Goal: Information Seeking & Learning: Learn about a topic

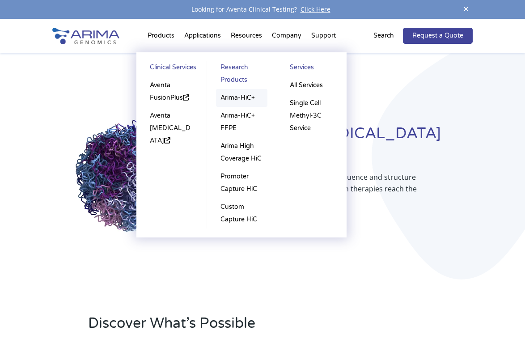
click at [234, 98] on link "Arima-HiC+" at bounding box center [242, 98] width 52 height 18
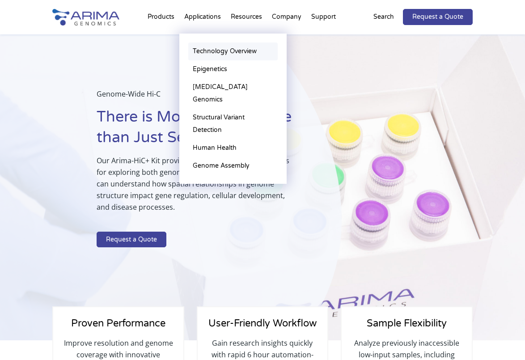
click at [212, 53] on link "Technology Overview" at bounding box center [232, 51] width 89 height 18
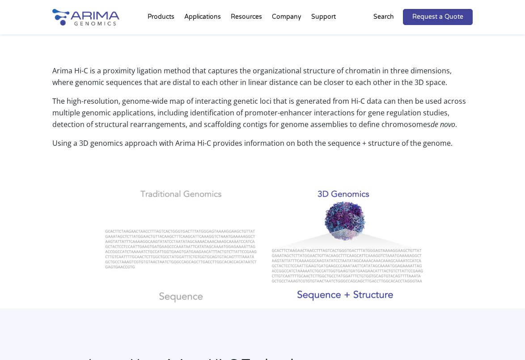
scroll to position [296, 0]
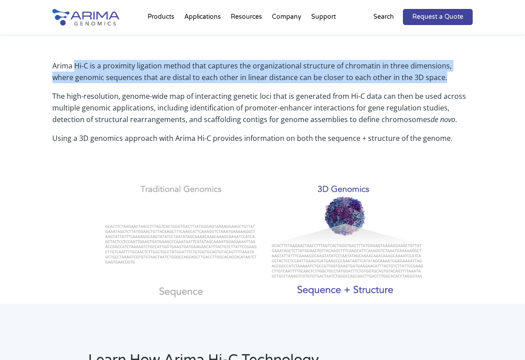
drag, startPoint x: 74, startPoint y: 67, endPoint x: 424, endPoint y: 85, distance: 350.8
click at [424, 85] on p "Arima Hi-C is a proximity ligation method that captures the organizational stru…" at bounding box center [262, 75] width 420 height 30
copy p "Hi-C is a proximity ligation method that captures the organizational structure …"
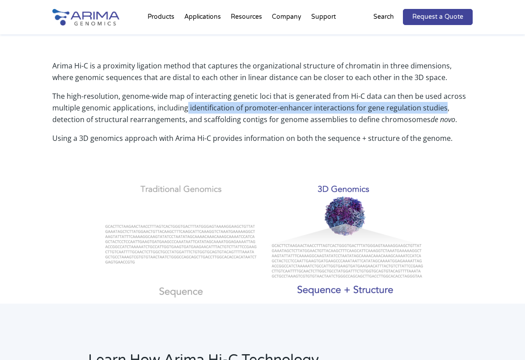
drag, startPoint x: 187, startPoint y: 108, endPoint x: 440, endPoint y: 108, distance: 252.9
click at [440, 108] on p "The high-resolution, genome-wide map of interacting genetic loci that is genera…" at bounding box center [262, 111] width 420 height 42
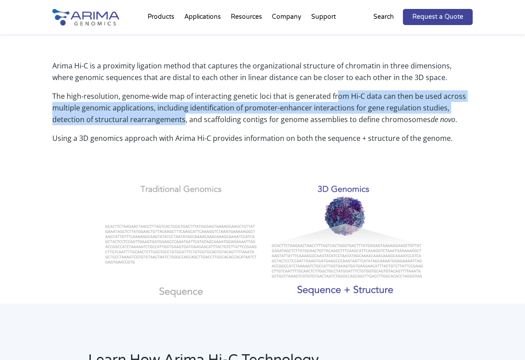
drag, startPoint x: 183, startPoint y: 120, endPoint x: 332, endPoint y: 98, distance: 150.3
click at [332, 98] on p "The high-resolution, genome-wide map of interacting genetic loci that is genera…" at bounding box center [262, 111] width 420 height 42
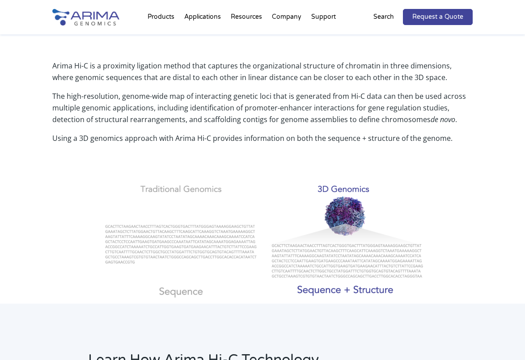
click at [231, 110] on p "The high-resolution, genome-wide map of interacting genetic loci that is genera…" at bounding box center [262, 111] width 420 height 42
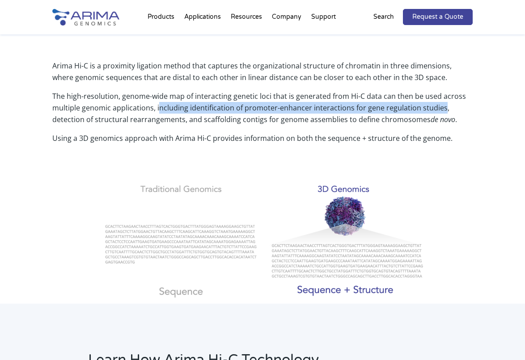
drag, startPoint x: 157, startPoint y: 110, endPoint x: 441, endPoint y: 109, distance: 284.2
click at [441, 109] on p "The high-resolution, genome-wide map of interacting genetic loci that is genera…" at bounding box center [262, 111] width 420 height 42
copy p "ncluding identification of promoter-enhancer interactions for gene regulation s…"
